Goal: Task Accomplishment & Management: Complete application form

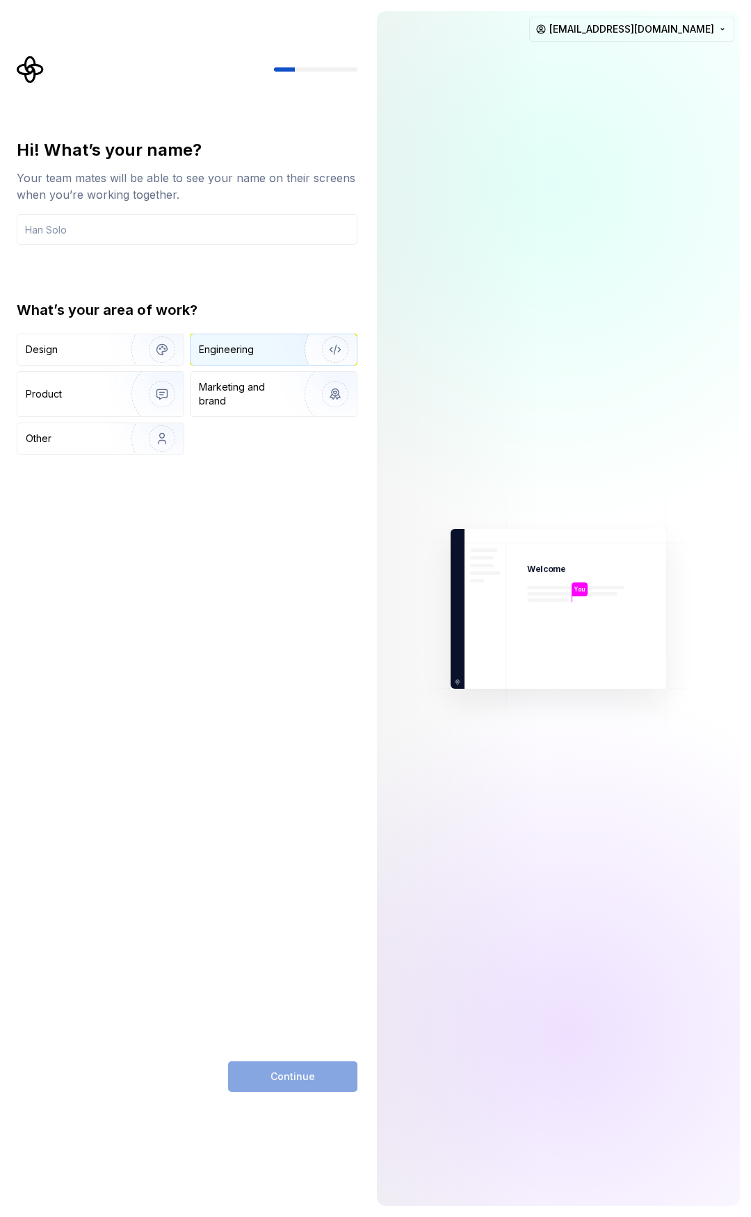
click at [276, 338] on div "Engineering" at bounding box center [273, 349] width 166 height 31
